Goal: Navigation & Orientation: Find specific page/section

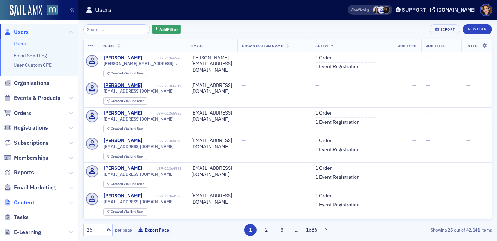
click at [27, 200] on span "Content" at bounding box center [24, 203] width 20 height 8
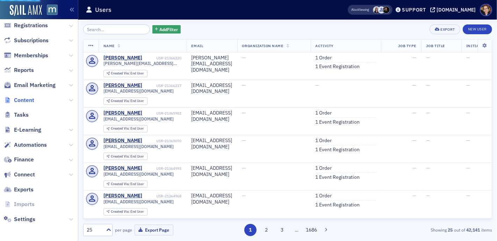
scroll to position [66, 0]
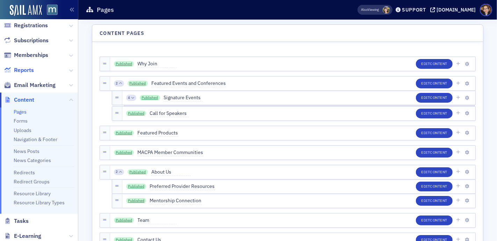
click at [26, 66] on span "Reports" at bounding box center [24, 70] width 20 height 8
